Goal: Information Seeking & Learning: Learn about a topic

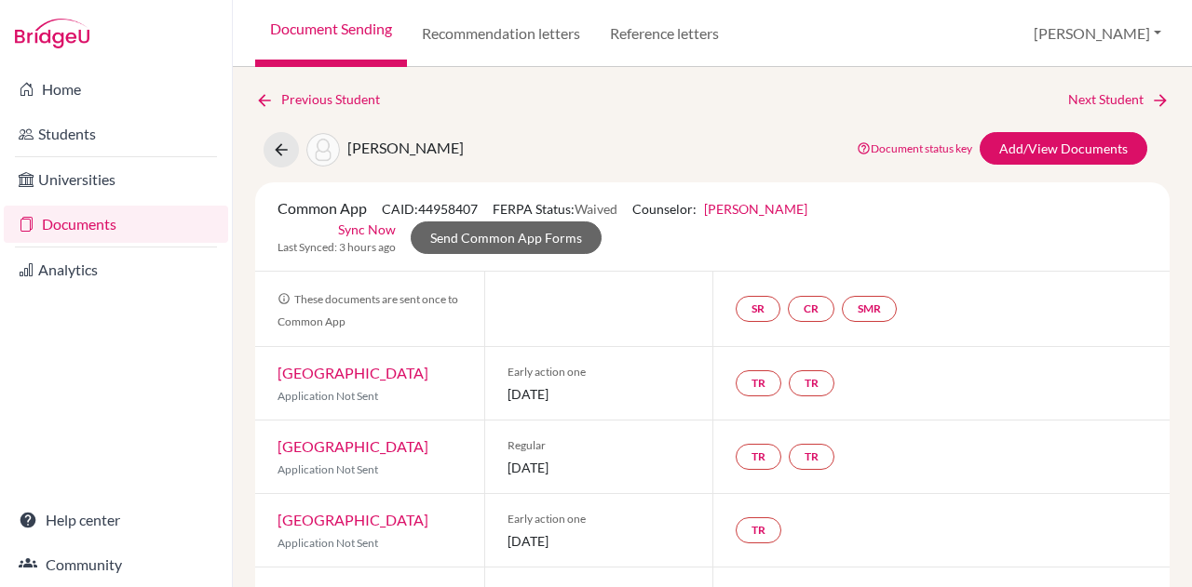
click at [895, 445] on div "TR TR" at bounding box center [940, 457] width 457 height 73
click at [1130, 30] on button "[PERSON_NAME]" at bounding box center [1097, 33] width 144 height 35
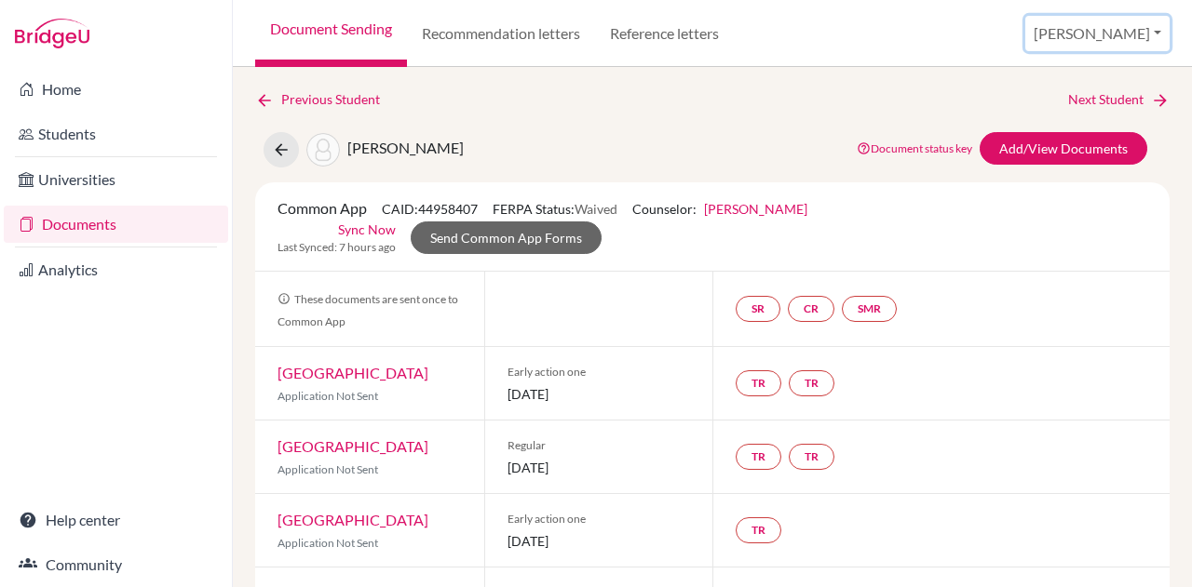
click at [1133, 32] on button "[PERSON_NAME]" at bounding box center [1097, 33] width 144 height 35
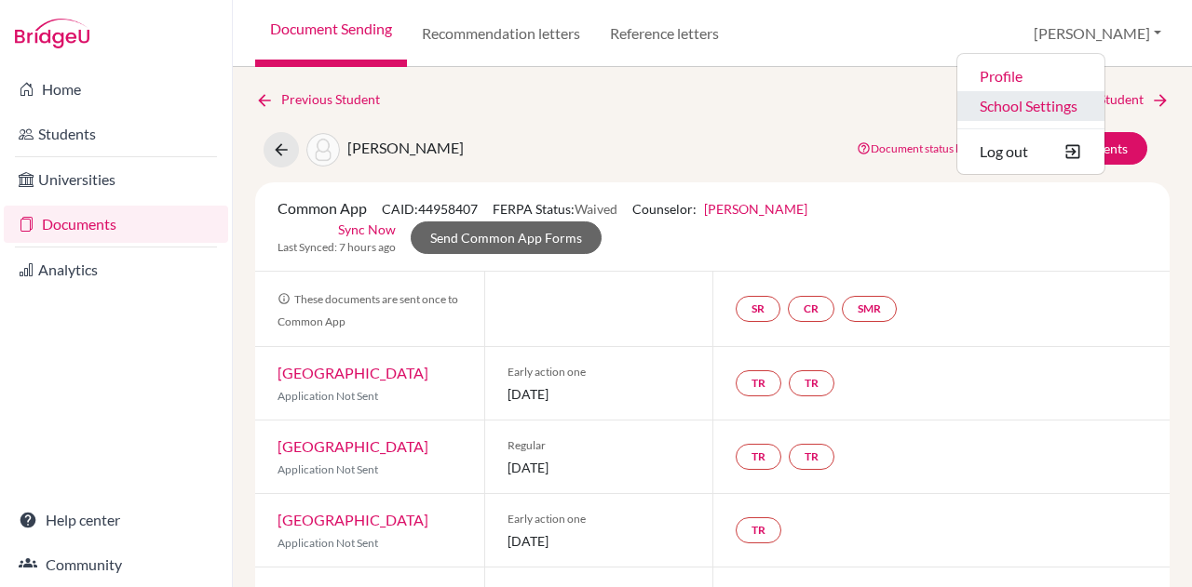
click at [1096, 113] on link "School Settings" at bounding box center [1030, 106] width 147 height 30
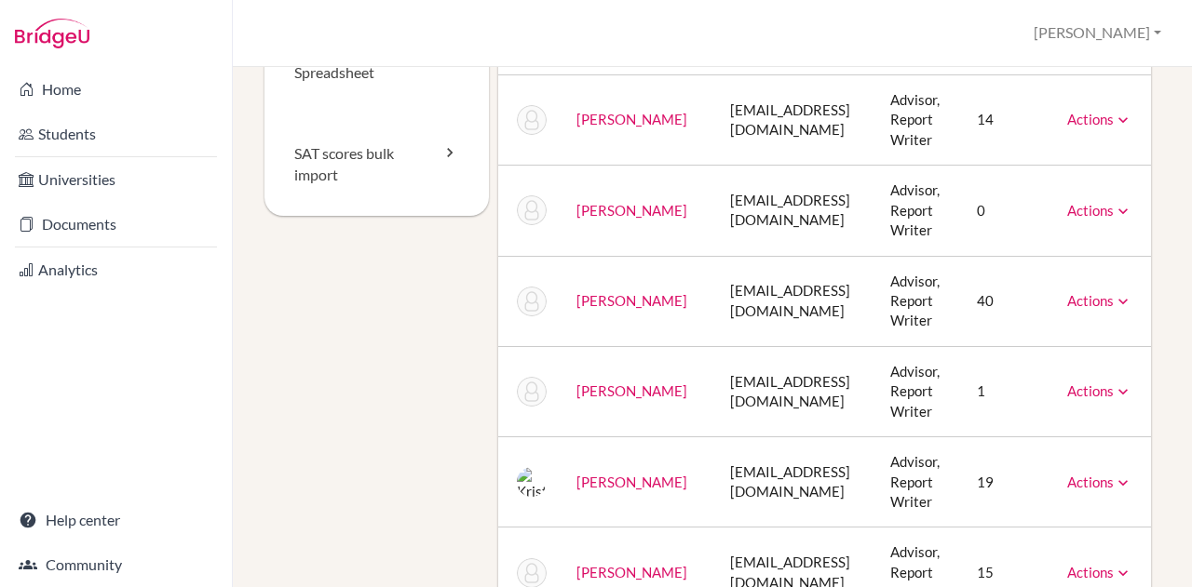
scroll to position [321, 0]
click at [1113, 388] on icon at bounding box center [1122, 391] width 19 height 19
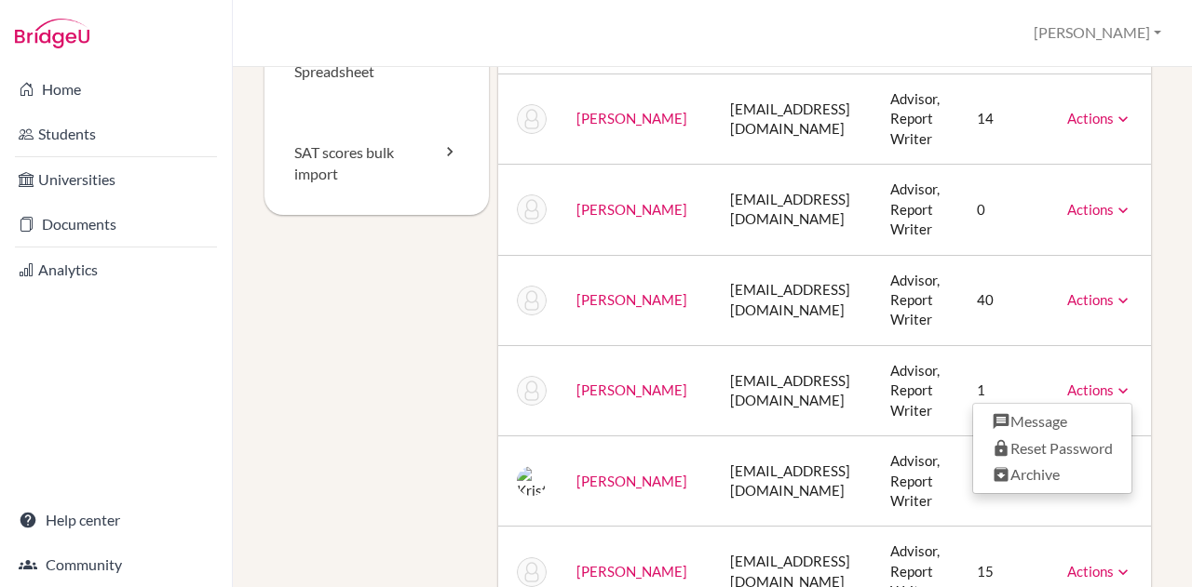
click at [1113, 388] on icon at bounding box center [1122, 391] width 19 height 19
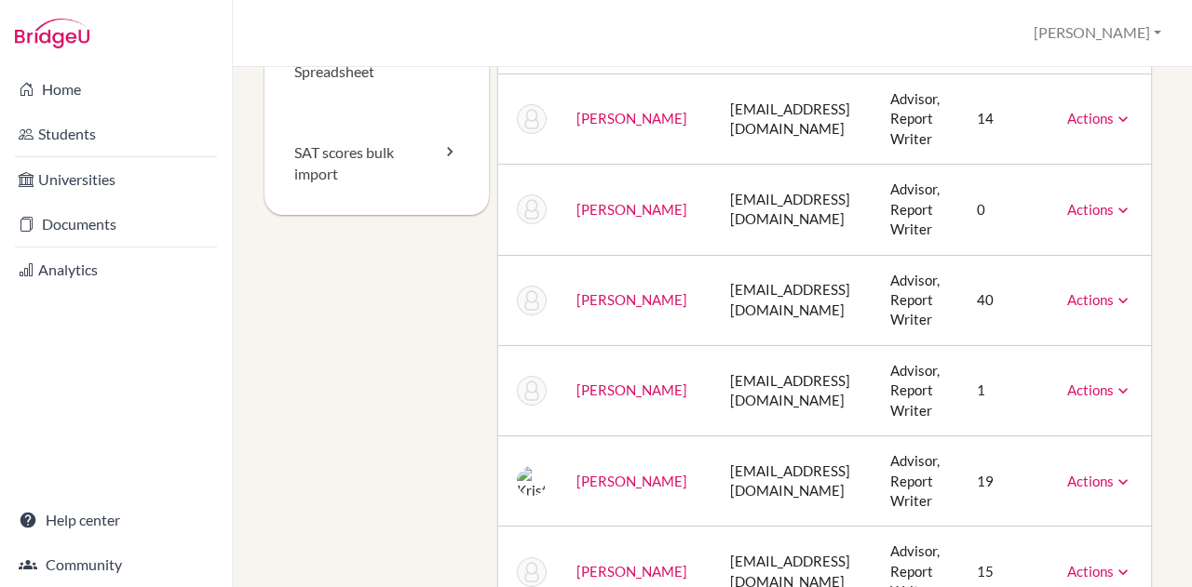
scroll to position [322, 0]
click at [601, 385] on link "[PERSON_NAME]" at bounding box center [631, 389] width 111 height 17
click at [65, 95] on link "Home" at bounding box center [116, 89] width 224 height 37
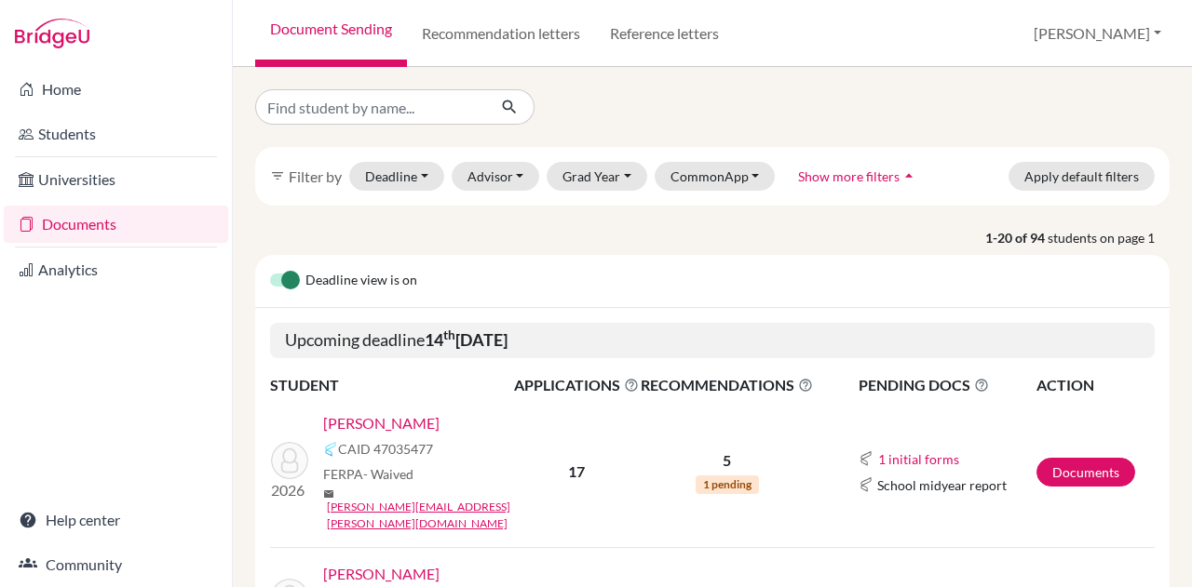
click at [399, 563] on link "Varde, Athena" at bounding box center [381, 574] width 116 height 22
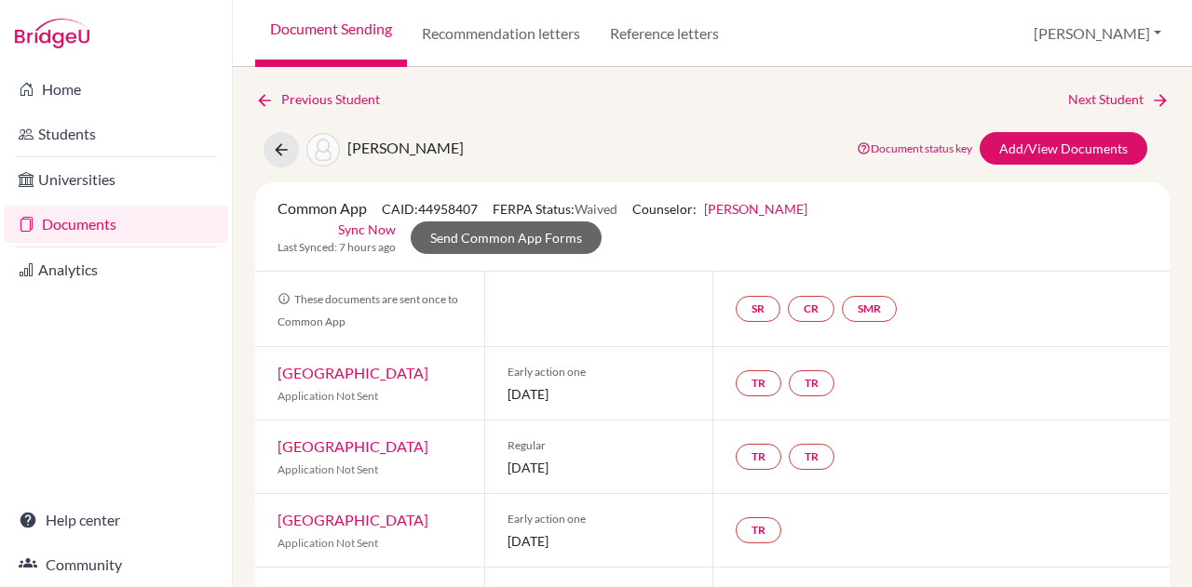
click at [752, 205] on link "Rakhee Mirchandani" at bounding box center [755, 209] width 103 height 16
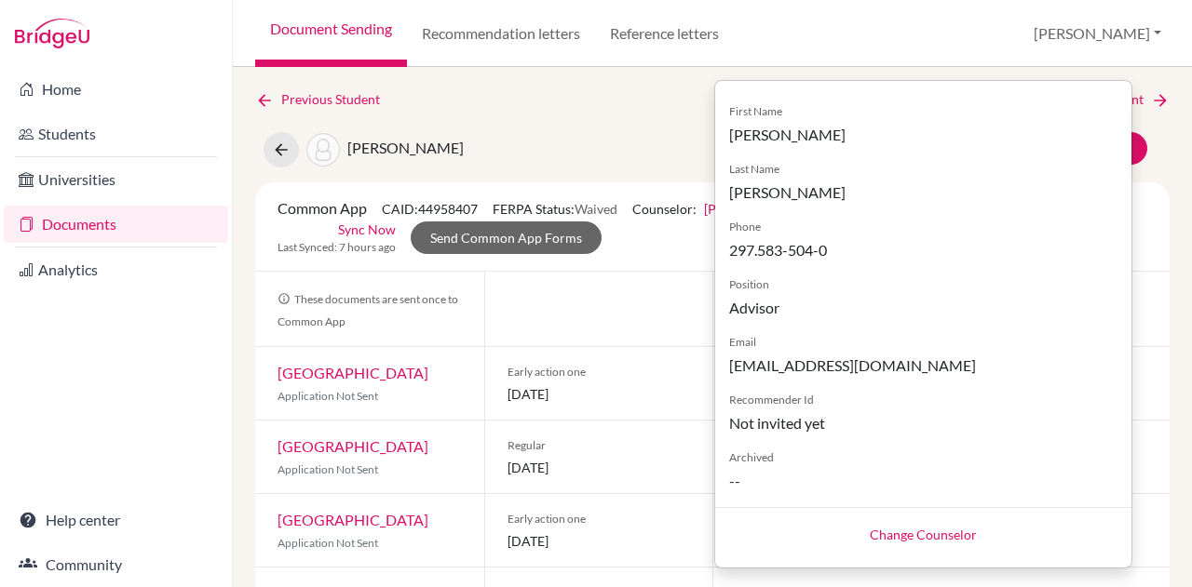
click at [641, 133] on div "Varde, Athena Document status key TR Requirement. Document not uploaded yet. TR…" at bounding box center [712, 149] width 942 height 35
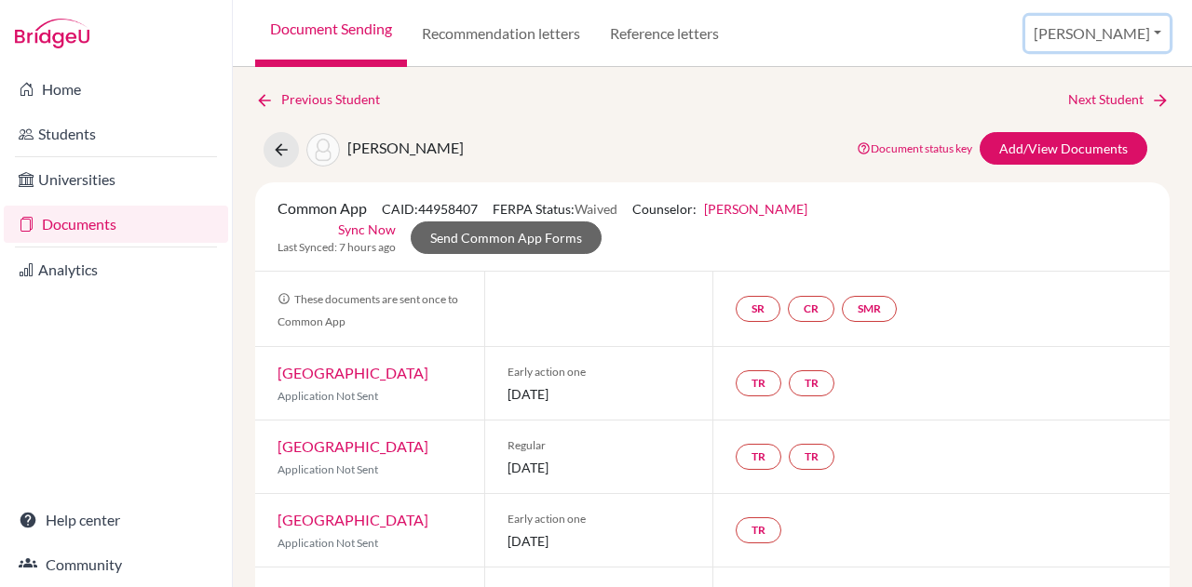
click at [1144, 33] on button "[PERSON_NAME]" at bounding box center [1097, 33] width 144 height 35
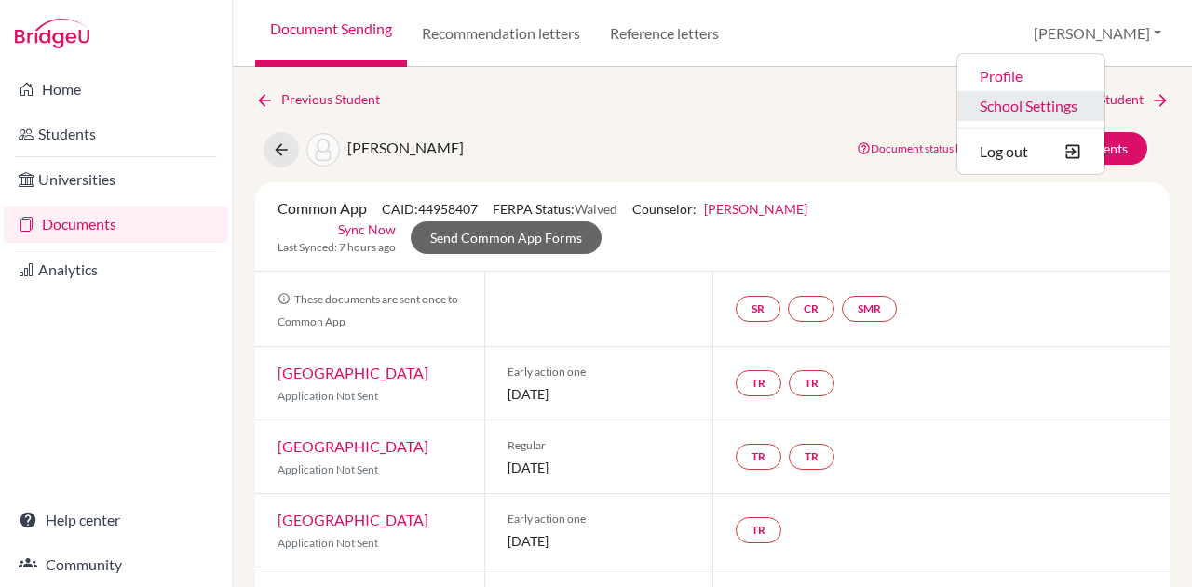
click at [1104, 104] on link "School Settings" at bounding box center [1030, 106] width 147 height 30
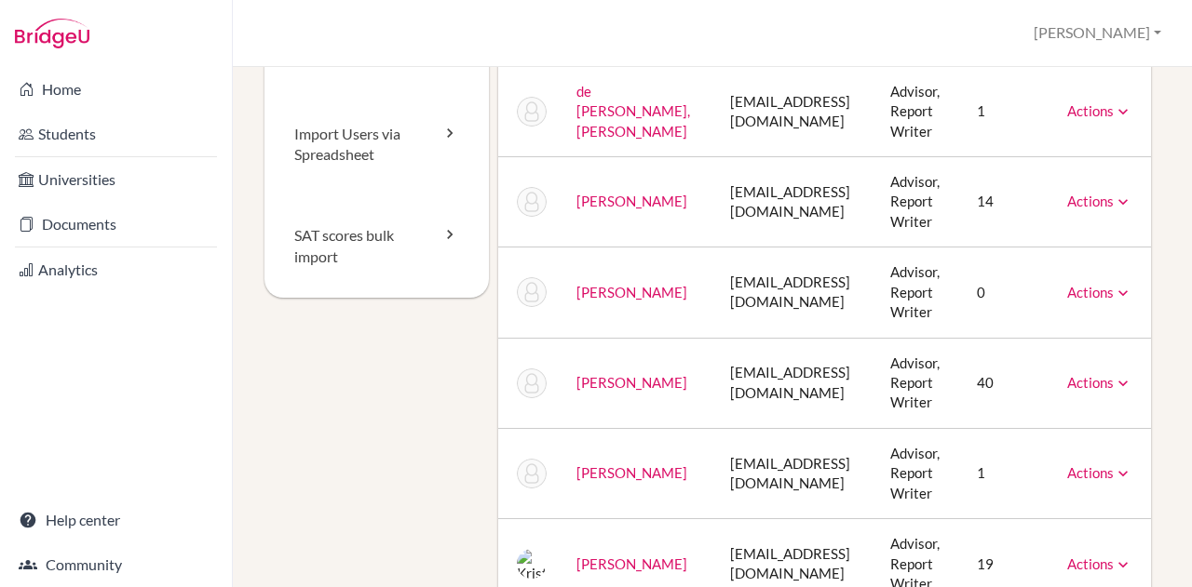
scroll to position [393, 0]
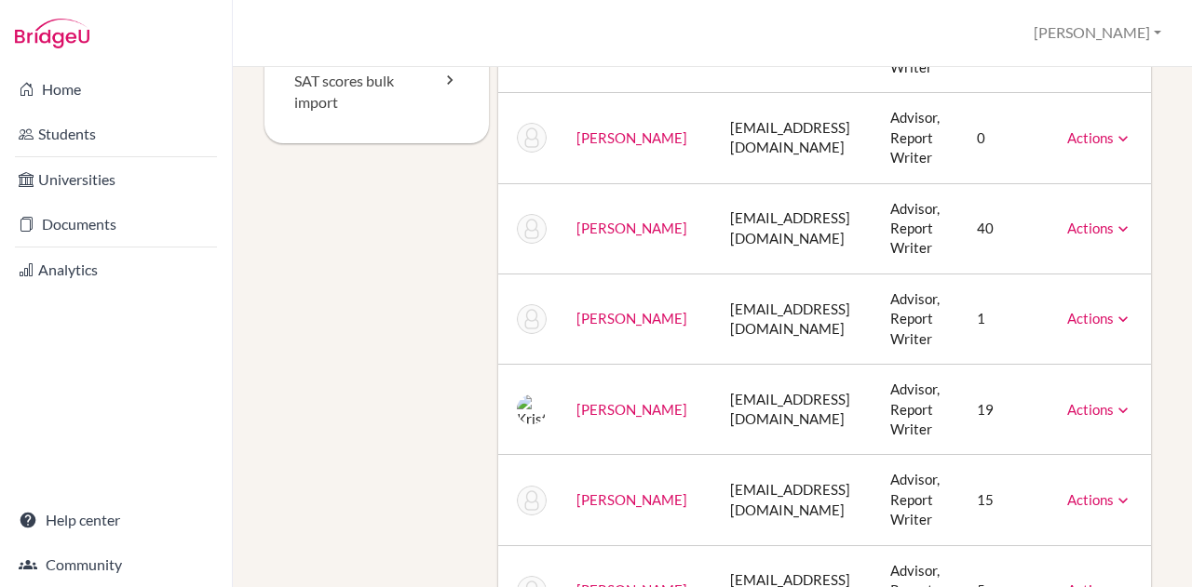
click at [1113, 314] on icon at bounding box center [1122, 319] width 19 height 19
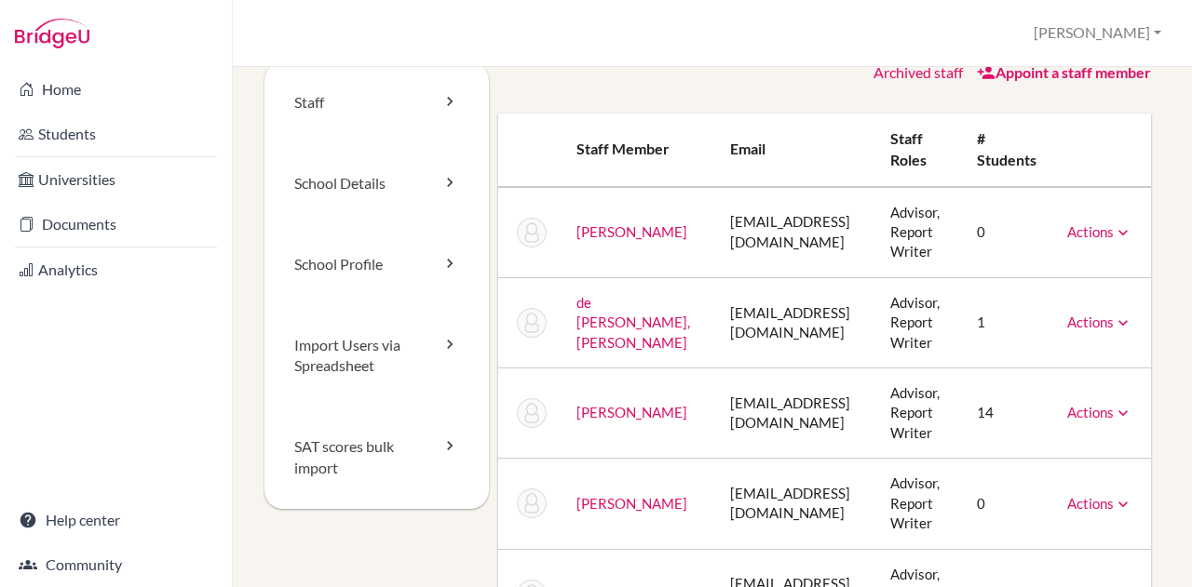
scroll to position [0, 0]
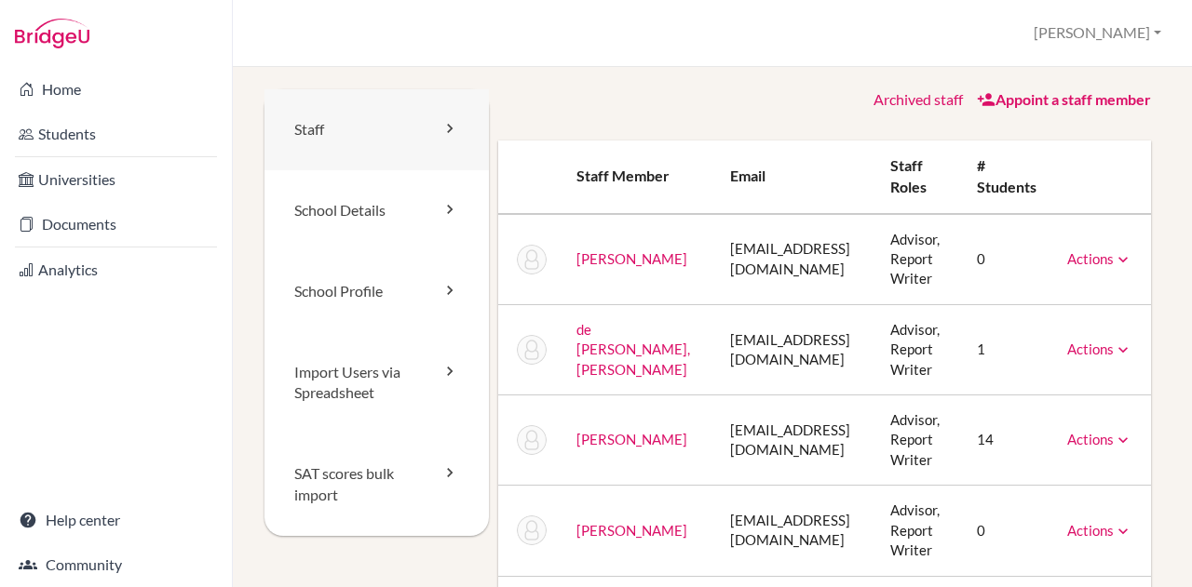
click at [366, 117] on link "Staff" at bounding box center [376, 129] width 224 height 81
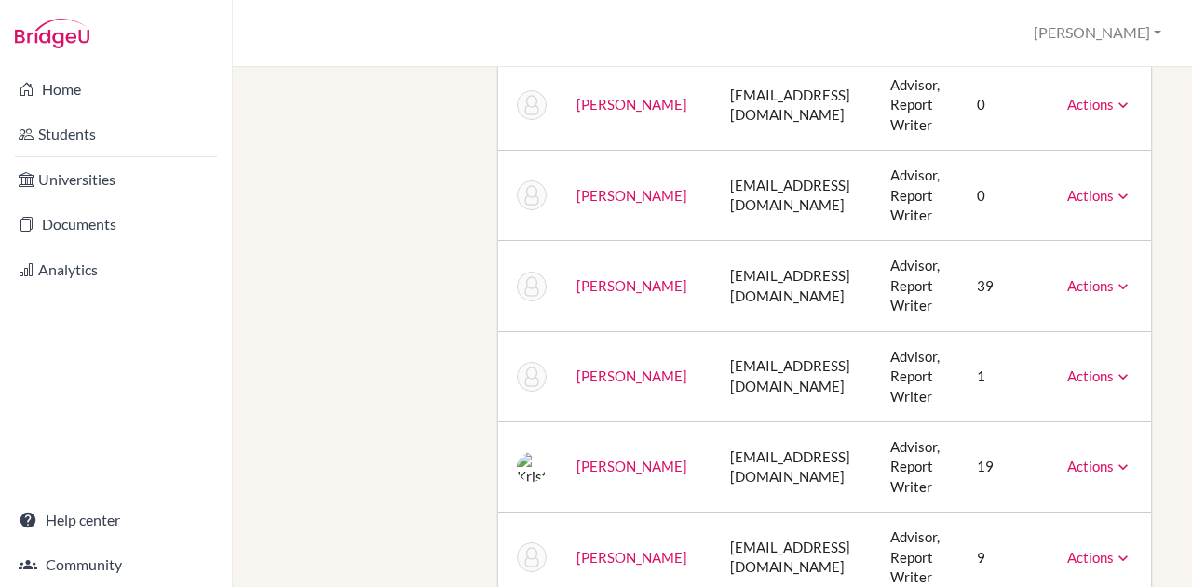
scroll to position [968, 0]
click at [1117, 378] on icon at bounding box center [1122, 378] width 19 height 19
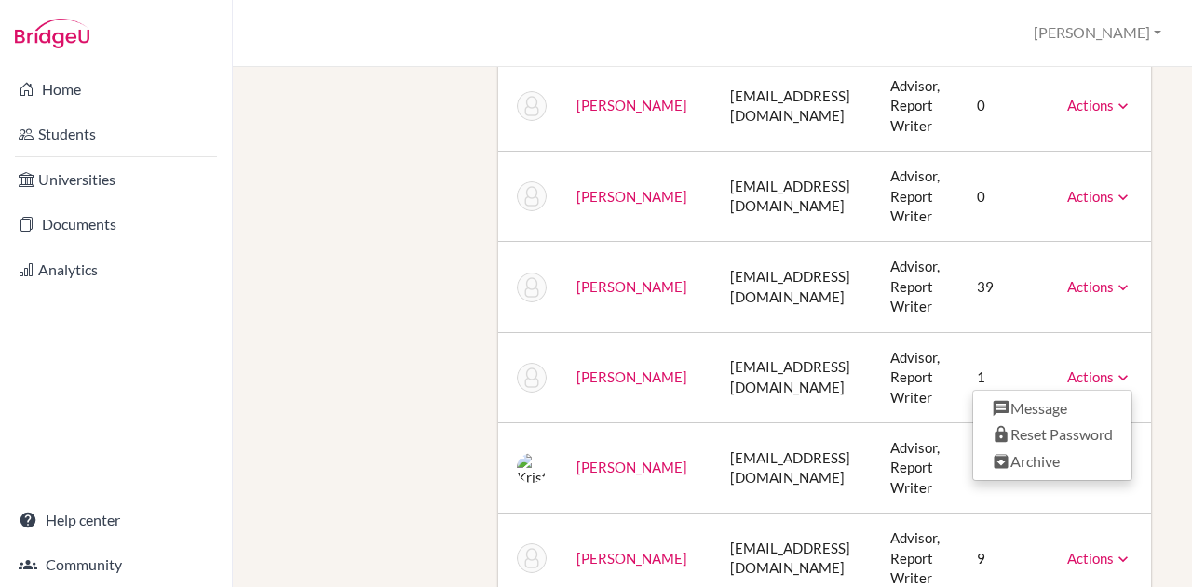
click at [1117, 378] on icon at bounding box center [1122, 378] width 19 height 19
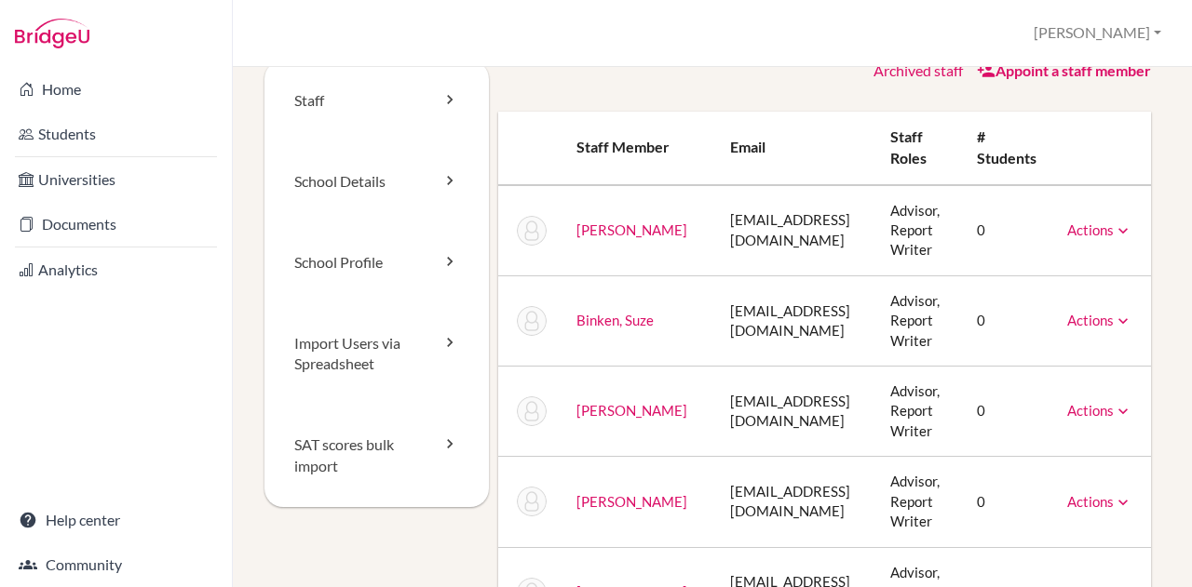
scroll to position [28, 0]
click at [67, 94] on link "Home" at bounding box center [116, 89] width 224 height 37
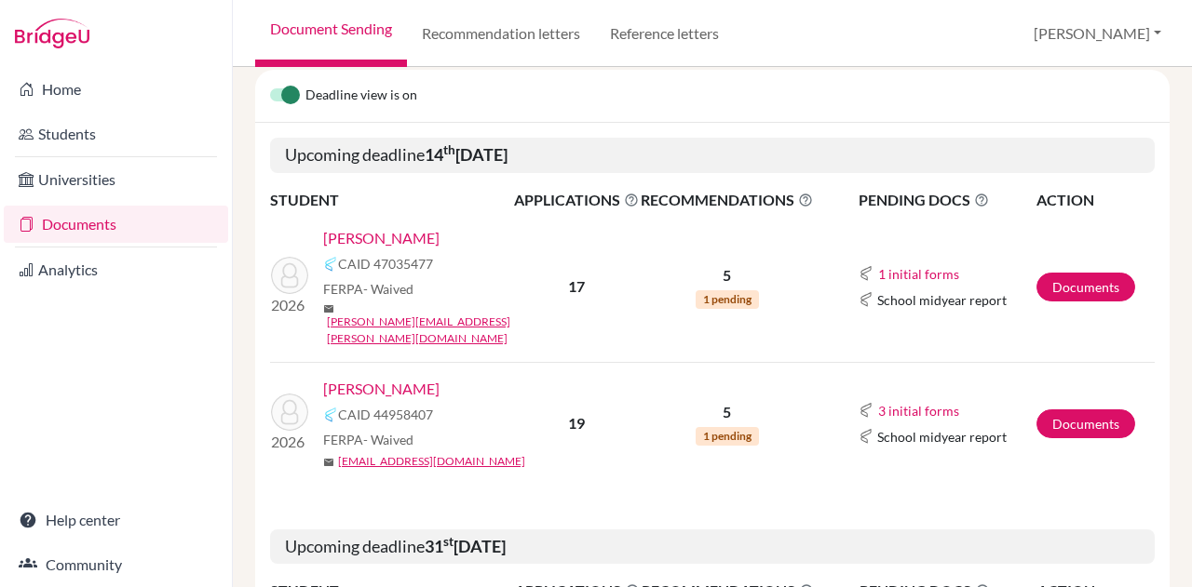
scroll to position [219, 0]
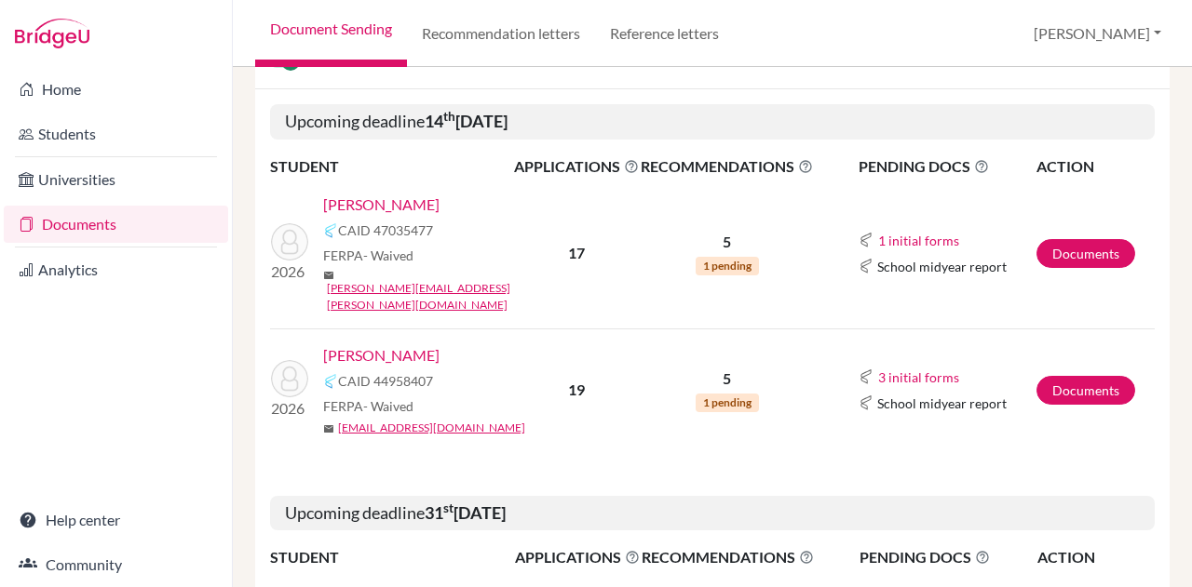
click at [387, 344] on link "[PERSON_NAME]" at bounding box center [381, 355] width 116 height 22
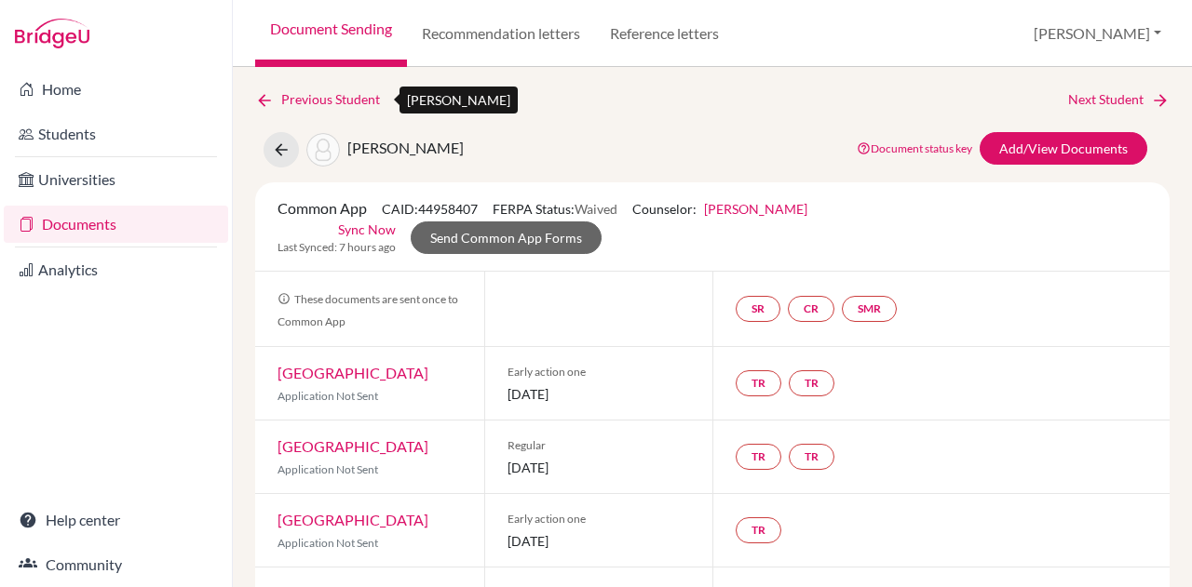
click at [263, 93] on icon at bounding box center [264, 100] width 19 height 19
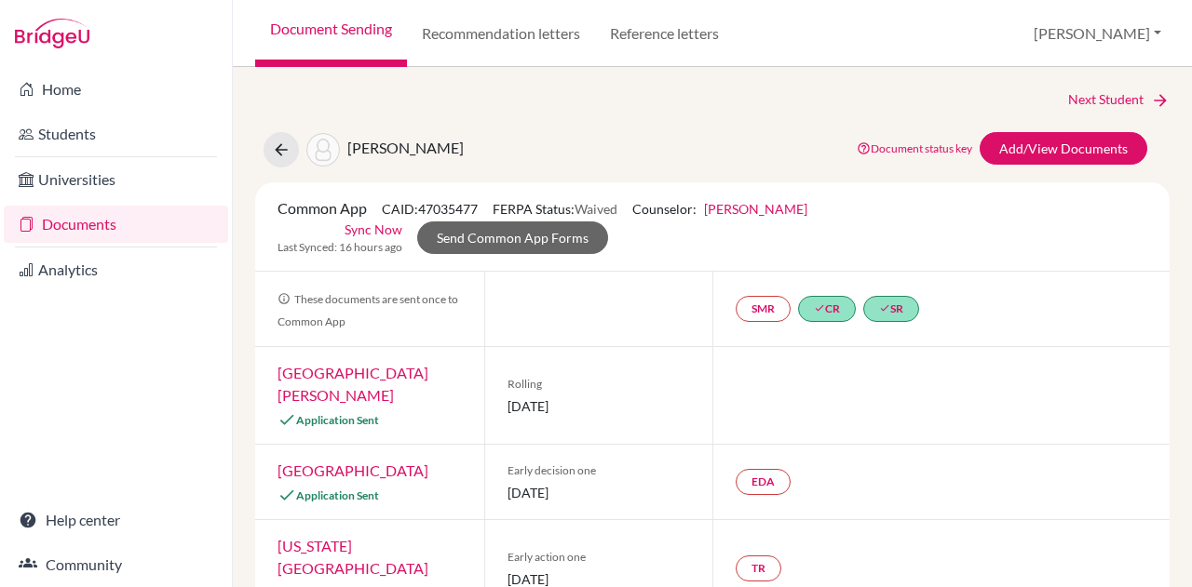
click at [263, 93] on div "Next Student" at bounding box center [712, 99] width 914 height 20
click at [331, 371] on link "[GEOGRAPHIC_DATA][PERSON_NAME]" at bounding box center [352, 384] width 151 height 40
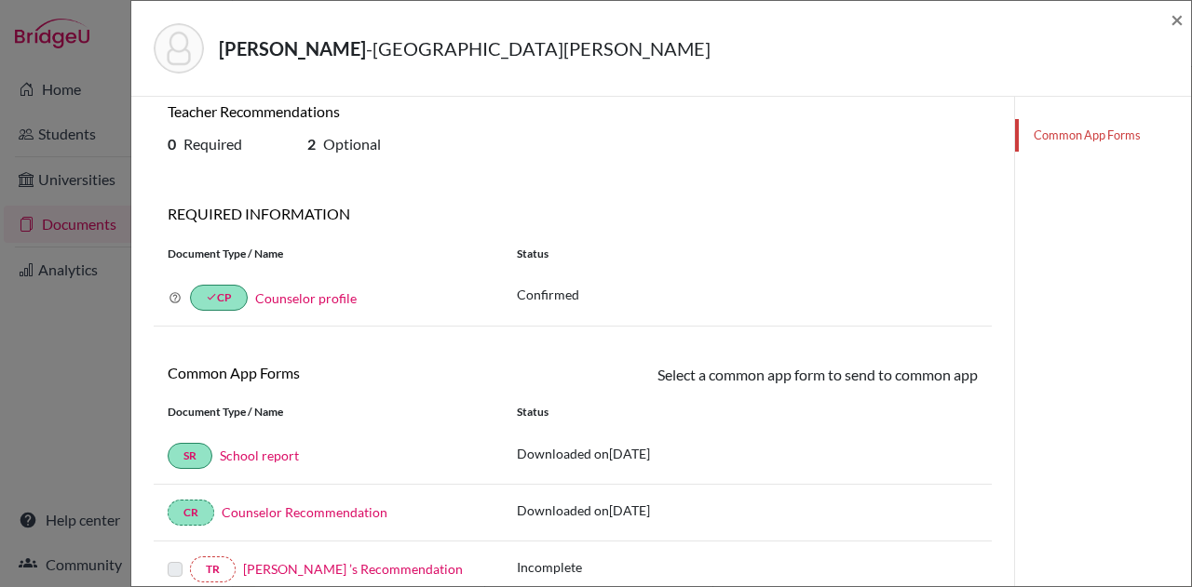
scroll to position [16, 0]
click at [1181, 10] on span "×" at bounding box center [1176, 19] width 13 height 27
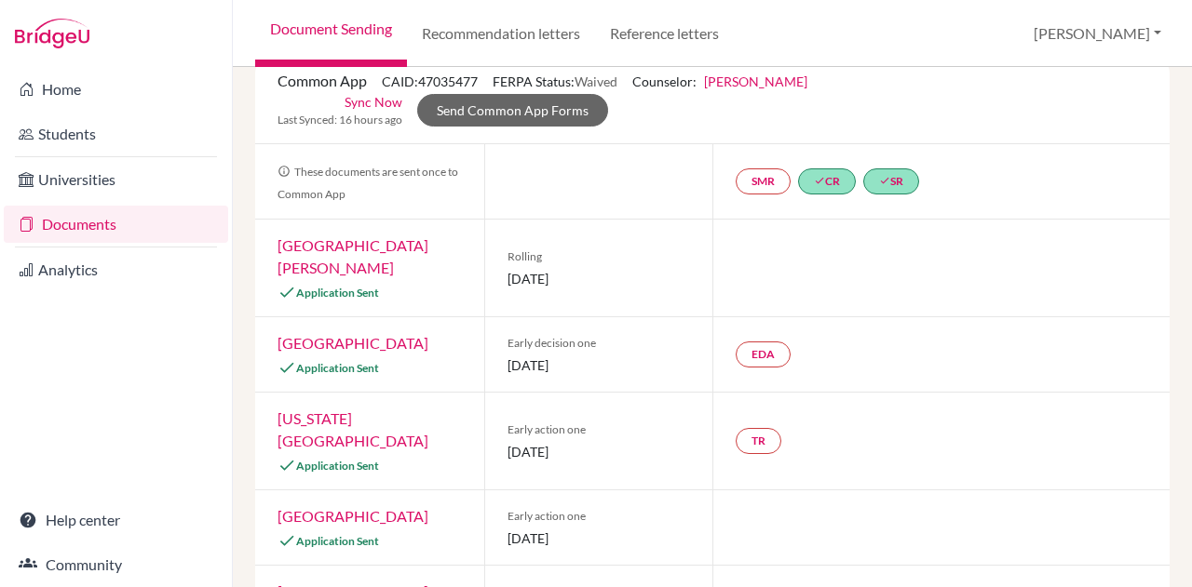
scroll to position [135, 0]
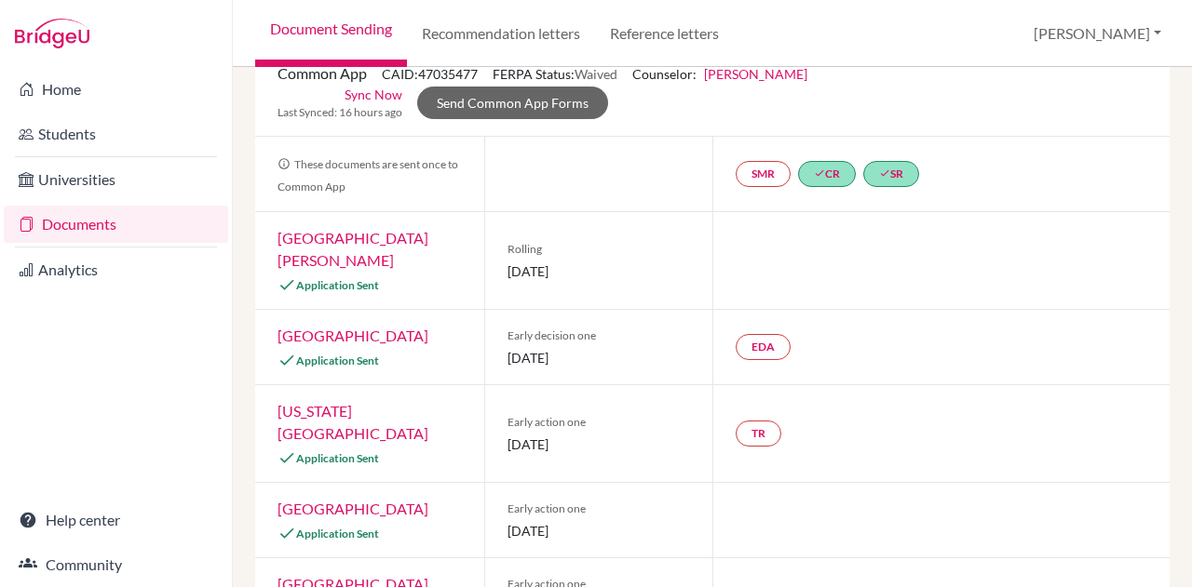
click at [378, 327] on link "[GEOGRAPHIC_DATA]" at bounding box center [352, 336] width 151 height 18
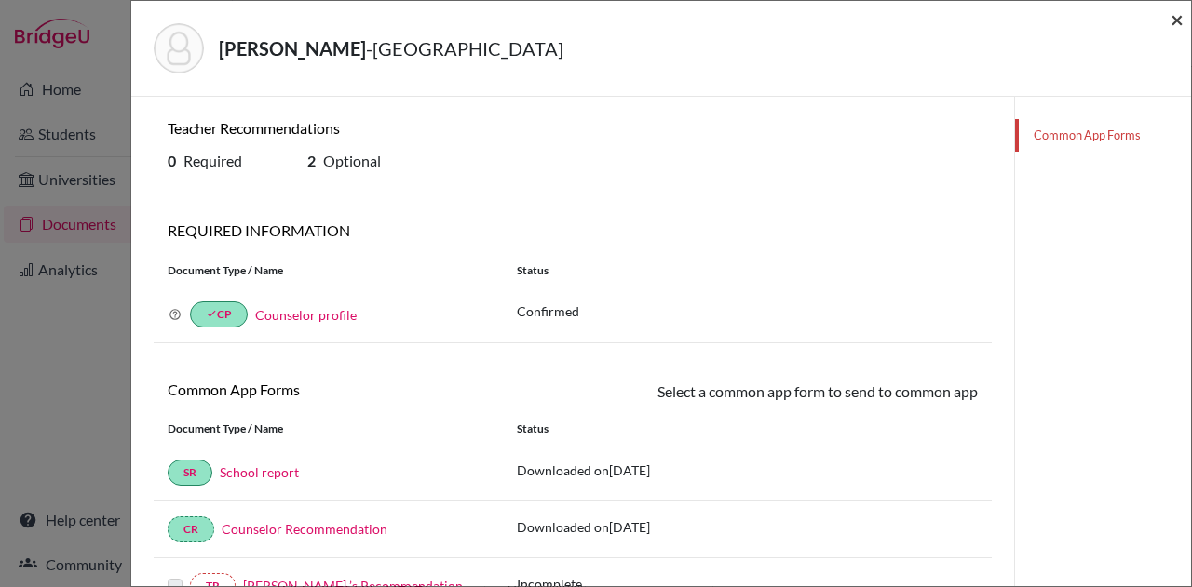
click at [1175, 20] on span "×" at bounding box center [1176, 19] width 13 height 27
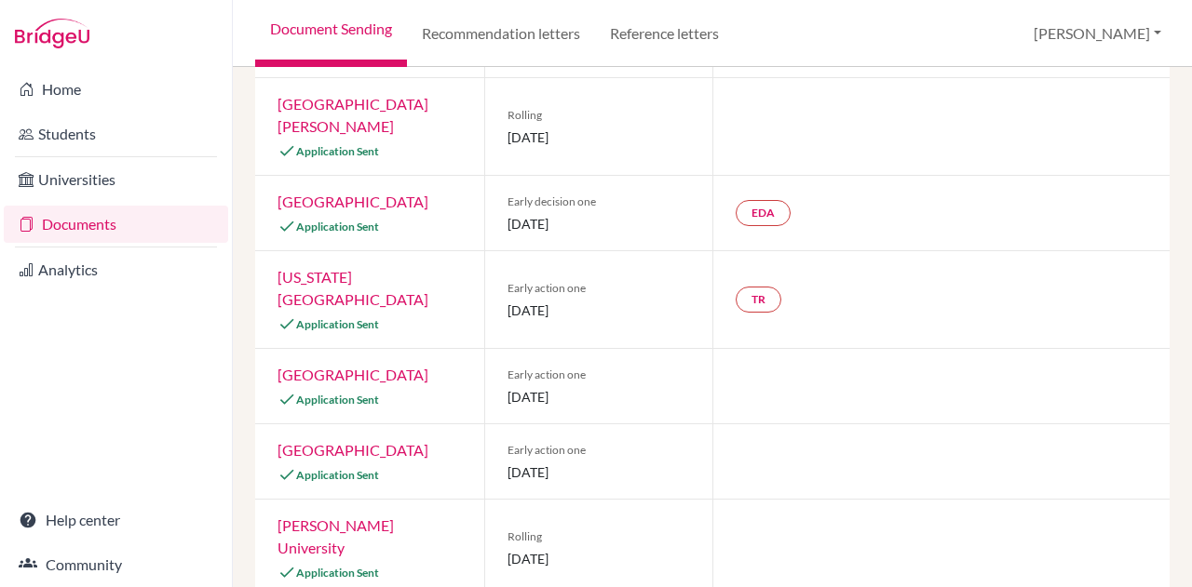
scroll to position [271, 0]
click at [380, 439] on link "[GEOGRAPHIC_DATA]" at bounding box center [352, 448] width 151 height 18
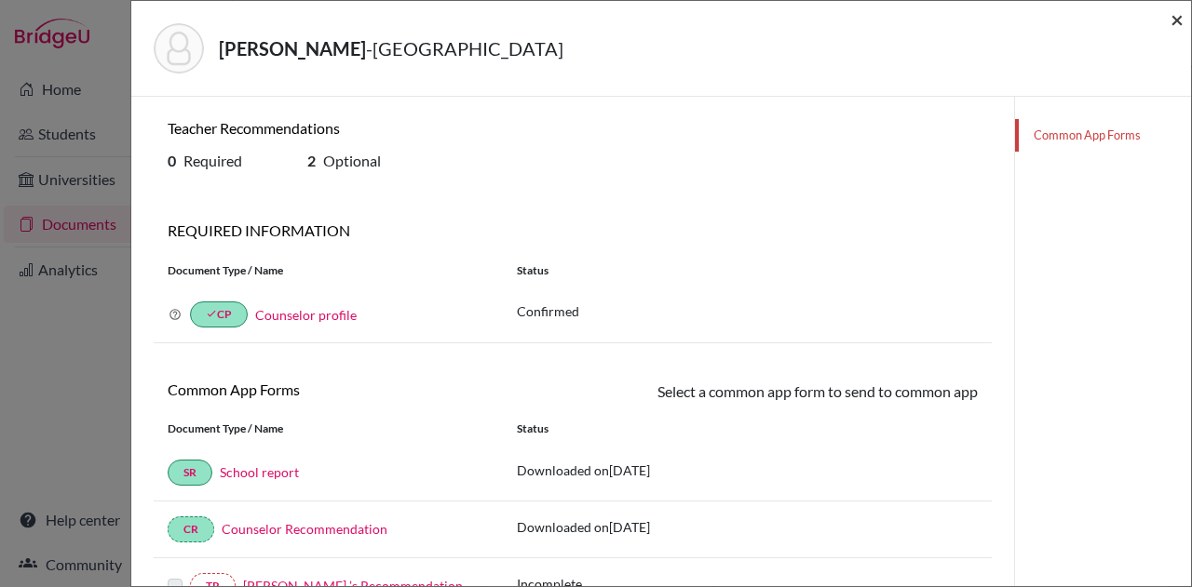
click at [1173, 14] on span "×" at bounding box center [1176, 19] width 13 height 27
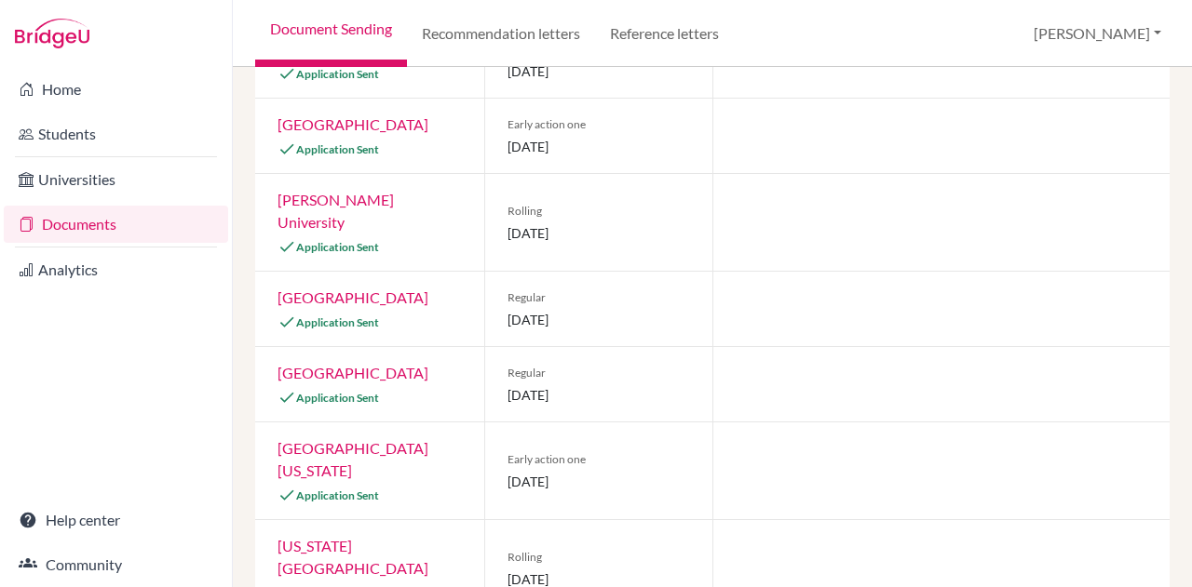
scroll to position [599, 0]
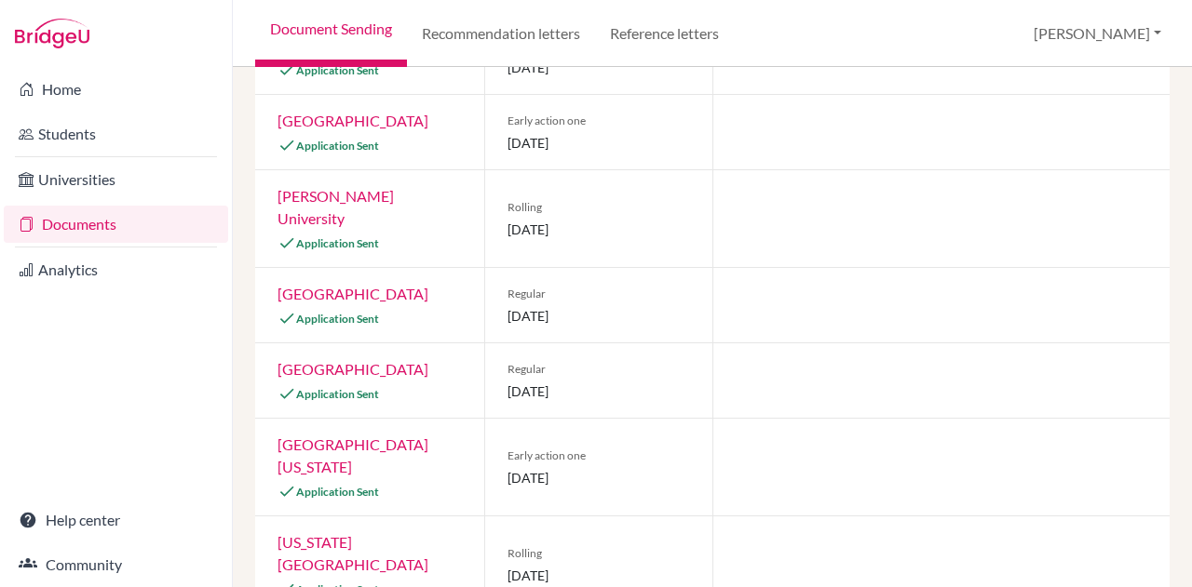
click at [385, 436] on link "[GEOGRAPHIC_DATA][US_STATE]" at bounding box center [352, 456] width 151 height 40
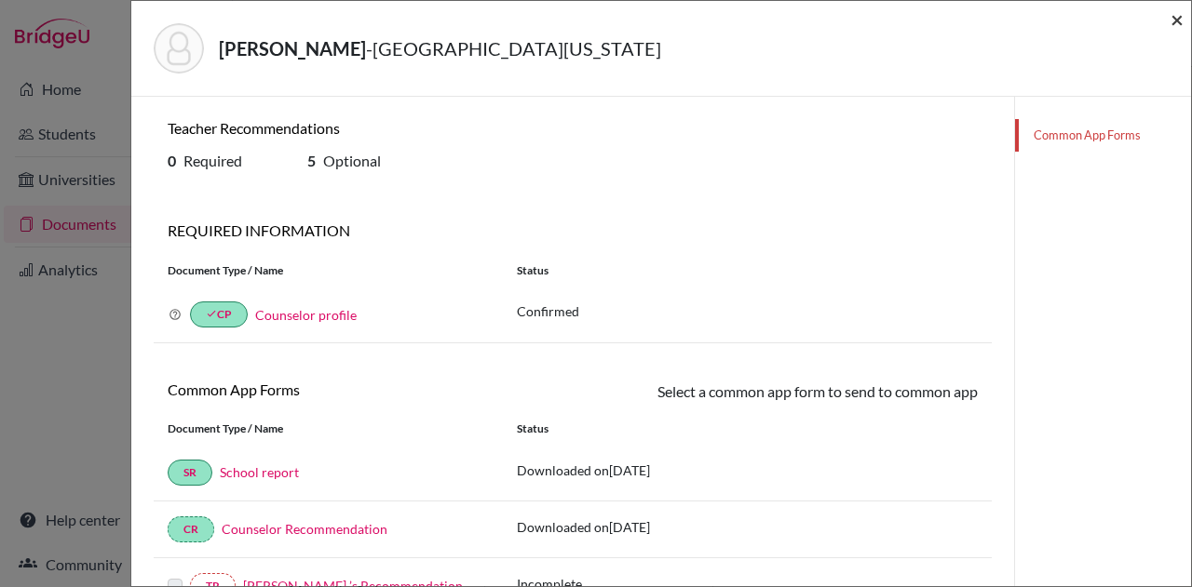
click at [1175, 16] on span "×" at bounding box center [1176, 19] width 13 height 27
